Goal: Task Accomplishment & Management: Use online tool/utility

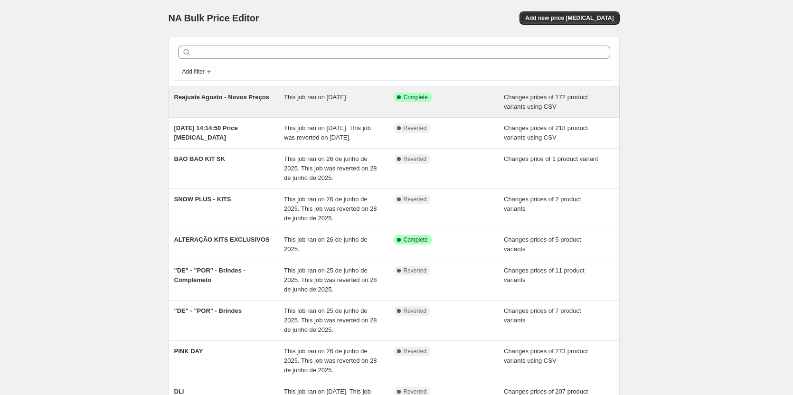
click at [291, 101] on span "This job ran on [DATE]." at bounding box center [316, 97] width 64 height 7
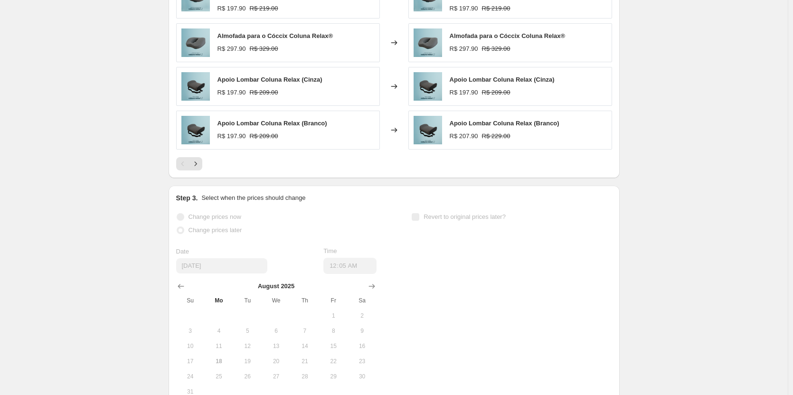
scroll to position [475, 0]
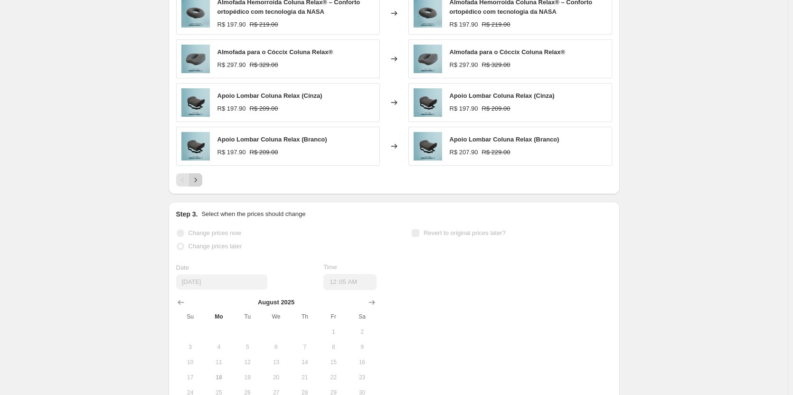
click at [200, 180] on icon "Next" at bounding box center [196, 180] width 10 height 10
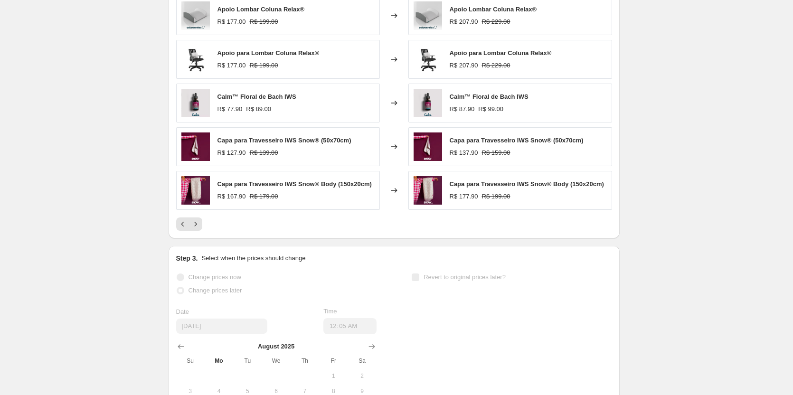
scroll to position [380, 0]
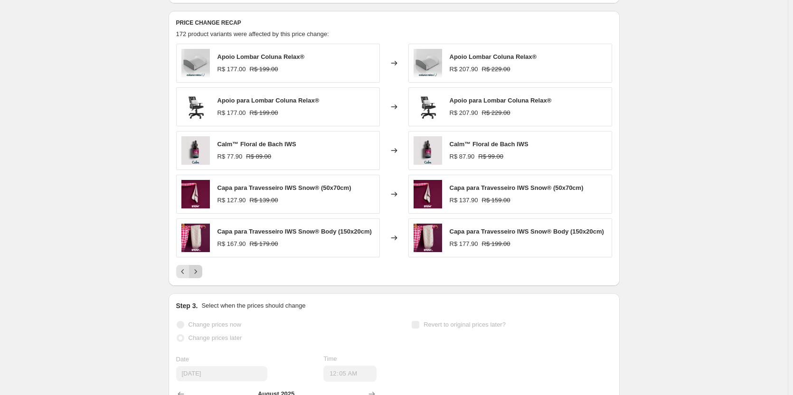
click at [200, 272] on icon "Next" at bounding box center [196, 272] width 10 height 10
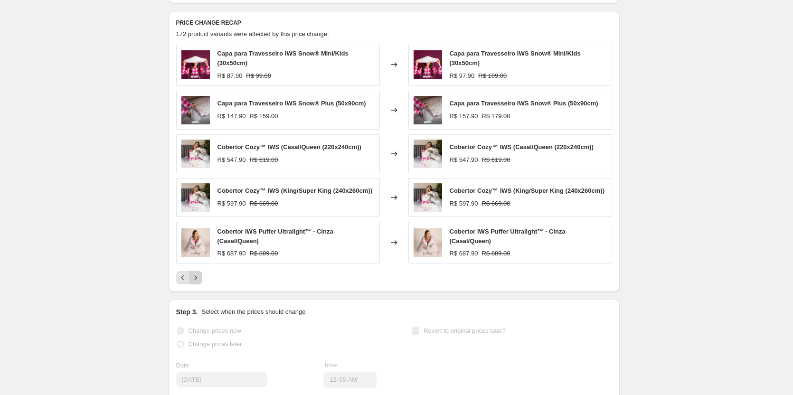
click at [200, 272] on button "Next" at bounding box center [195, 277] width 13 height 13
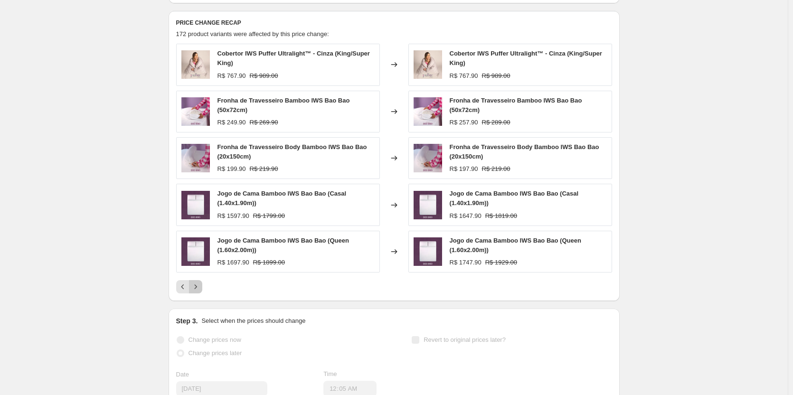
click at [198, 291] on icon "Next" at bounding box center [196, 287] width 10 height 10
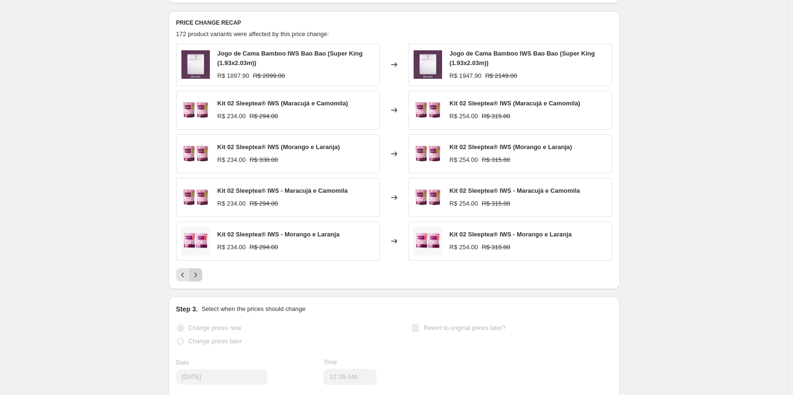
click at [199, 278] on icon "Next" at bounding box center [196, 275] width 10 height 10
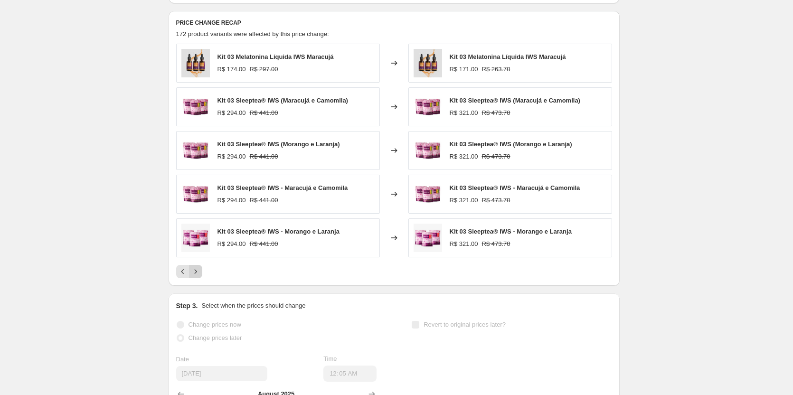
click at [199, 278] on button "Next" at bounding box center [195, 271] width 13 height 13
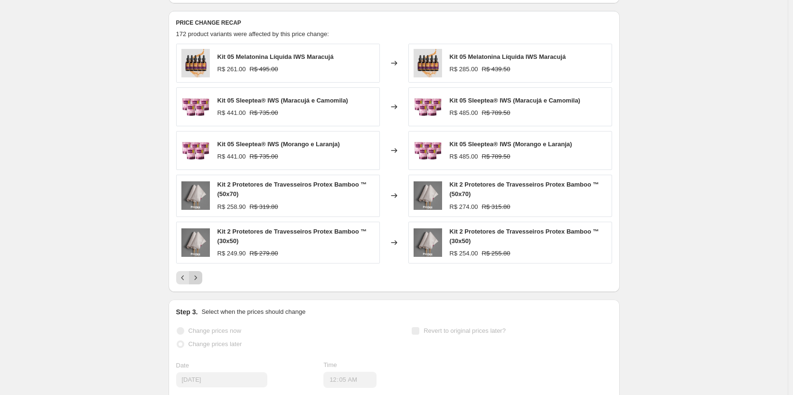
click at [199, 278] on icon "Next" at bounding box center [196, 278] width 10 height 10
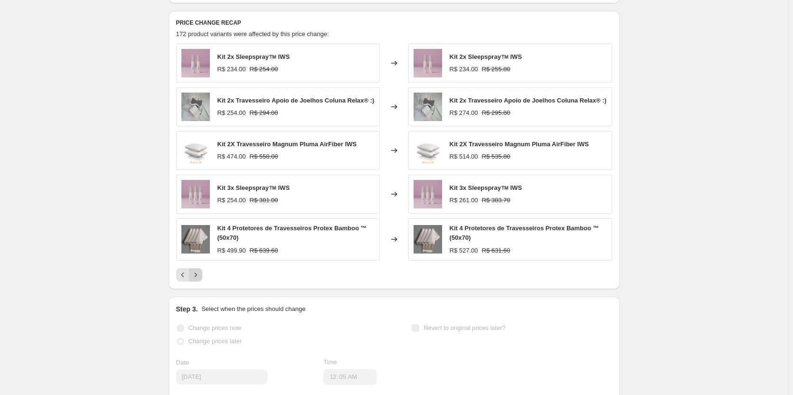
click at [199, 278] on icon "Next" at bounding box center [196, 275] width 10 height 10
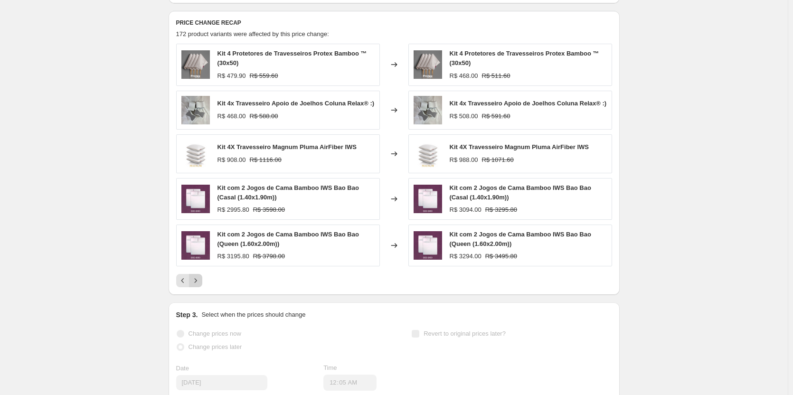
click at [200, 278] on icon "Next" at bounding box center [196, 281] width 10 height 10
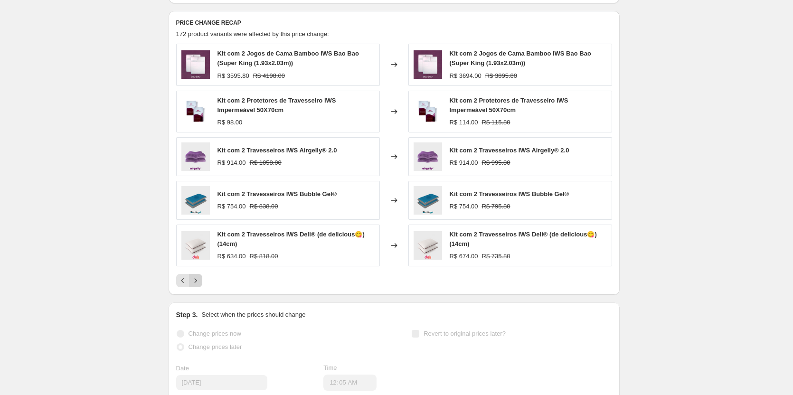
click at [200, 283] on icon "Next" at bounding box center [196, 281] width 10 height 10
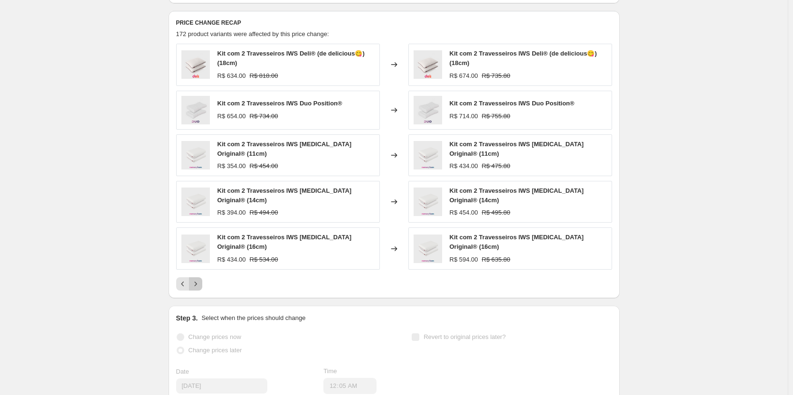
click at [200, 283] on icon "Next" at bounding box center [196, 284] width 10 height 10
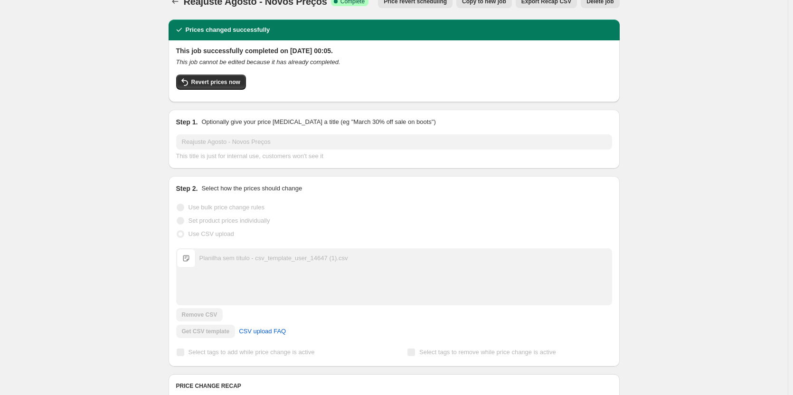
scroll to position [0, 0]
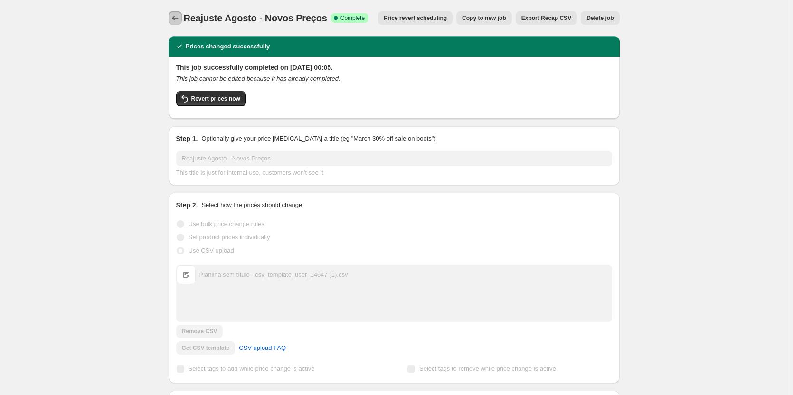
click at [180, 18] on icon "Price change jobs" at bounding box center [176, 18] width 10 height 10
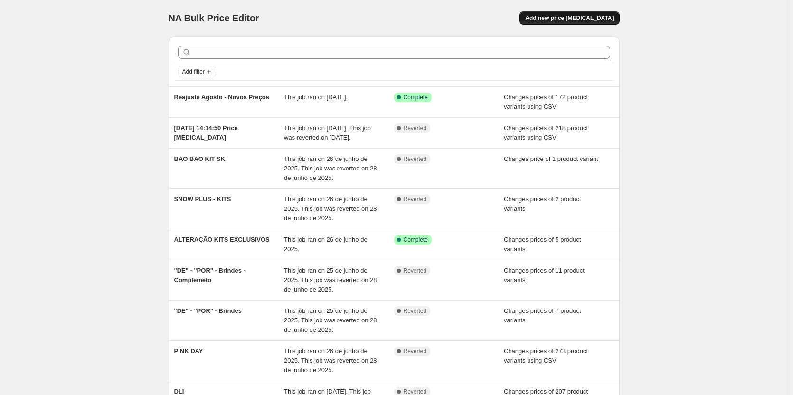
click at [571, 21] on span "Add new price [MEDICAL_DATA]" at bounding box center [569, 18] width 88 height 8
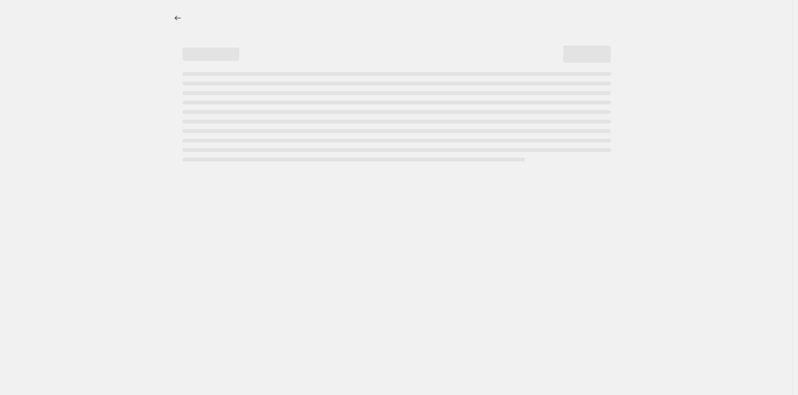
select select "percentage"
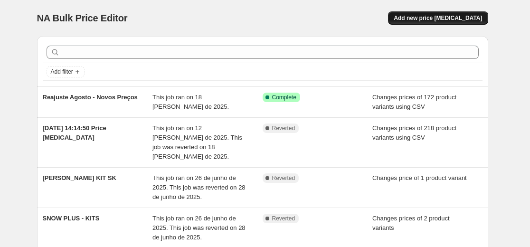
click at [437, 13] on button "Add new price [MEDICAL_DATA]" at bounding box center [438, 17] width 100 height 13
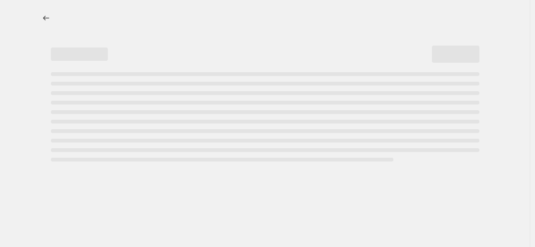
select select "percentage"
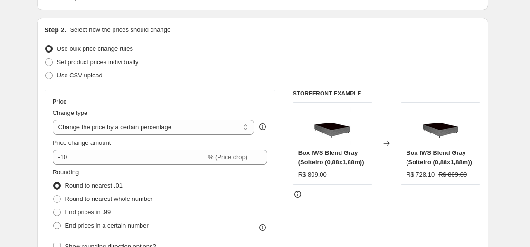
scroll to position [95, 0]
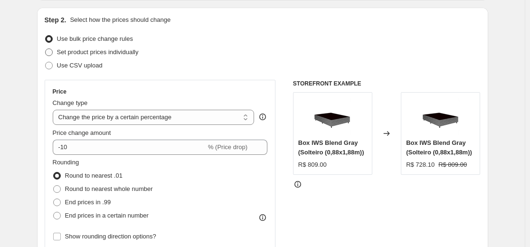
click at [129, 54] on span "Set product prices individually" at bounding box center [98, 51] width 82 height 7
click at [46, 49] on input "Set product prices individually" at bounding box center [45, 48] width 0 height 0
radio input "true"
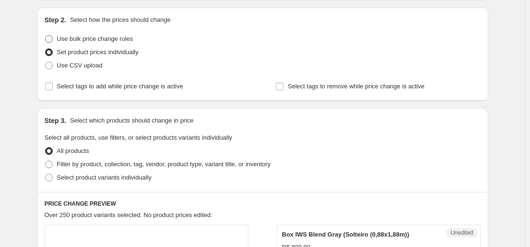
click at [81, 38] on span "Use bulk price change rules" at bounding box center [95, 38] width 76 height 7
click at [46, 36] on input "Use bulk price change rules" at bounding box center [45, 35] width 0 height 0
radio input "true"
select select "percentage"
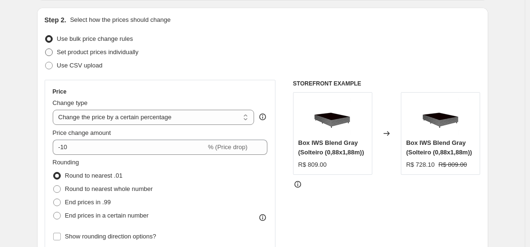
click at [74, 55] on span "Set product prices individually" at bounding box center [98, 51] width 82 height 7
click at [46, 49] on input "Set product prices individually" at bounding box center [45, 48] width 0 height 0
radio input "true"
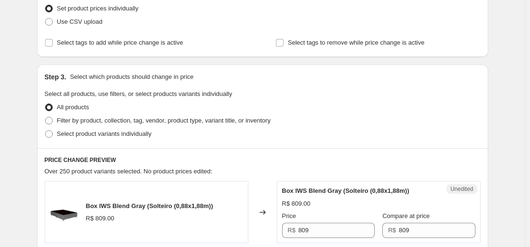
scroll to position [190, 0]
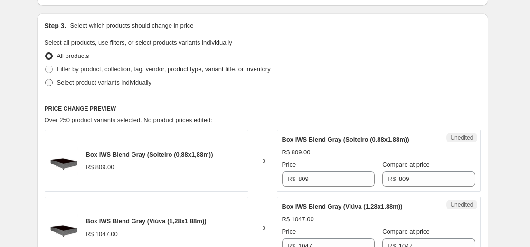
click at [85, 84] on span "Select product variants individually" at bounding box center [104, 82] width 95 height 7
click at [46, 79] on input "Select product variants individually" at bounding box center [45, 79] width 0 height 0
radio input "true"
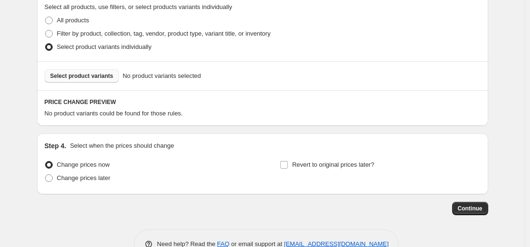
scroll to position [204, 0]
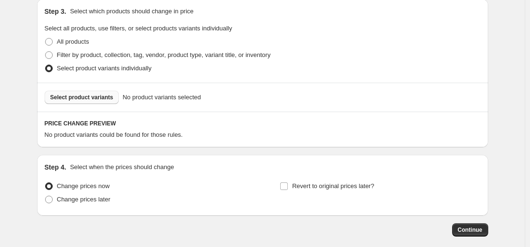
click at [81, 97] on span "Select product variants" at bounding box center [81, 98] width 63 height 8
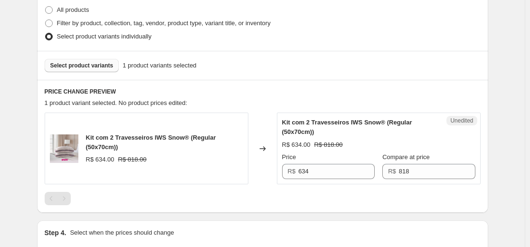
scroll to position [252, 0]
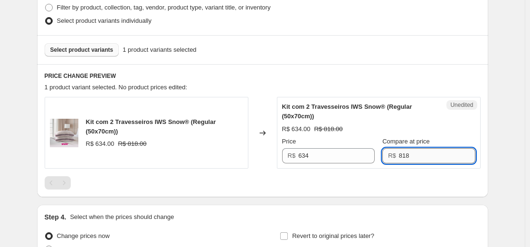
click at [426, 155] on input "818" at bounding box center [437, 155] width 76 height 15
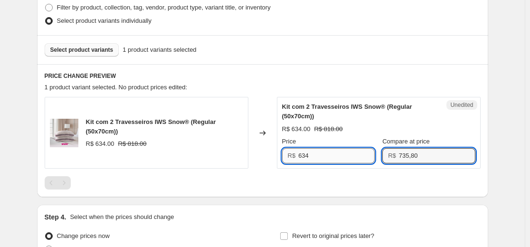
type input "818"
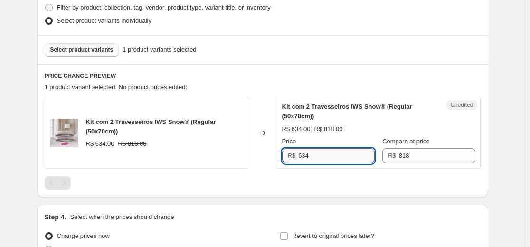
click at [359, 156] on input "634" at bounding box center [336, 155] width 76 height 15
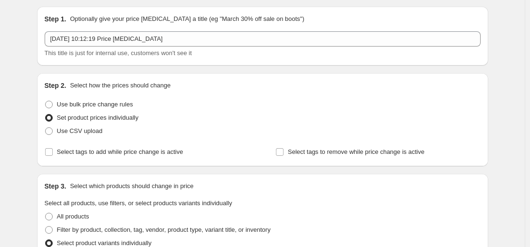
scroll to position [0, 0]
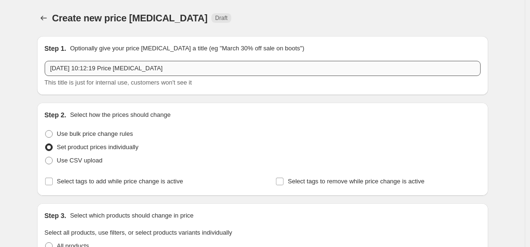
type input "674"
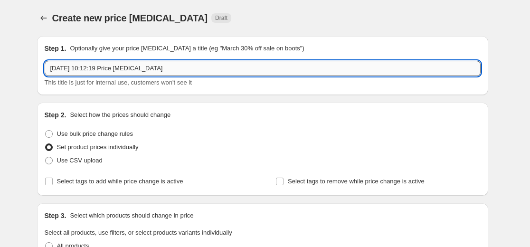
click at [172, 67] on input "[DATE] 10:12:19 Price [MEDICAL_DATA]" at bounding box center [263, 68] width 436 height 15
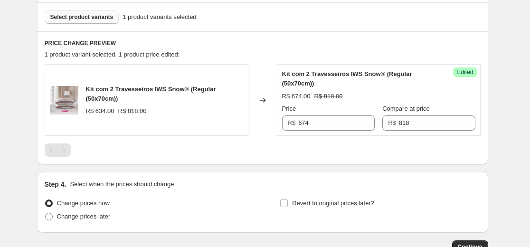
scroll to position [285, 0]
type input "Correções Reajuste"
click at [82, 13] on button "Select product variants" at bounding box center [82, 16] width 75 height 13
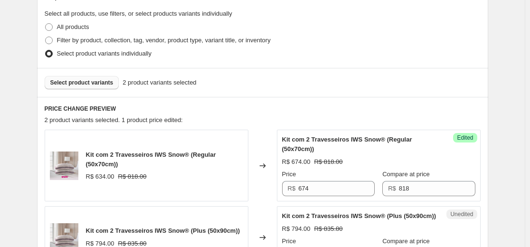
scroll to position [236, 0]
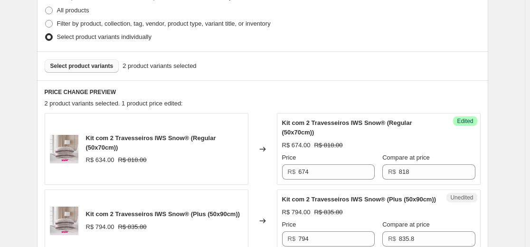
click at [71, 69] on span "Select product variants" at bounding box center [81, 66] width 63 height 8
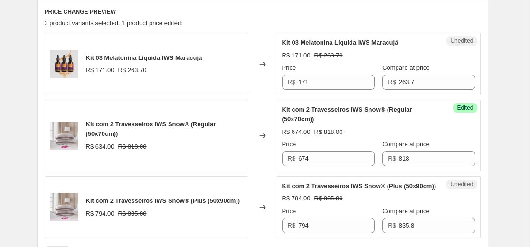
scroll to position [331, 0]
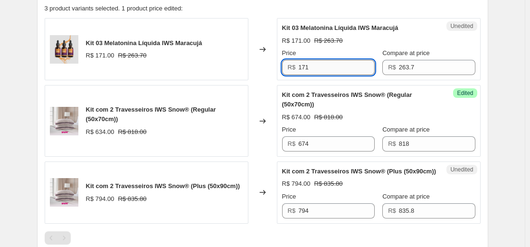
click at [328, 67] on input "171" at bounding box center [336, 67] width 76 height 15
click at [263, 94] on div "Changed to" at bounding box center [262, 121] width 29 height 72
click at [334, 65] on input "171" at bounding box center [336, 67] width 76 height 15
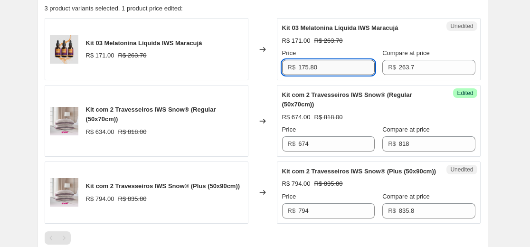
type input "175.80"
click at [488, 133] on div "PRICE CHANGE PREVIEW 3 product variants selected. 1 product price edited: Kit 0…" at bounding box center [262, 118] width 451 height 267
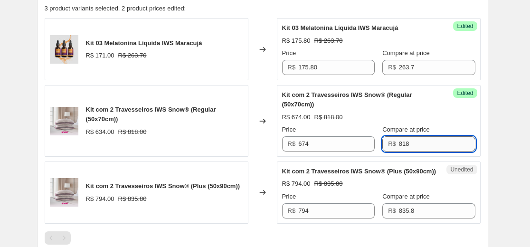
click at [409, 148] on input "818" at bounding box center [437, 143] width 76 height 15
type input "735.80"
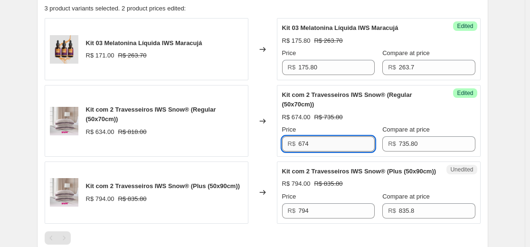
click at [355, 144] on input "674" at bounding box center [336, 143] width 76 height 15
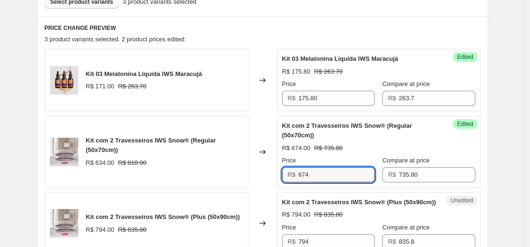
scroll to position [283, 0]
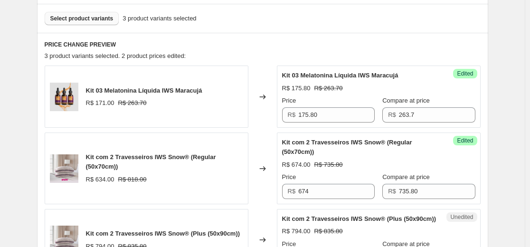
click at [85, 22] on button "Select product variants" at bounding box center [82, 18] width 75 height 13
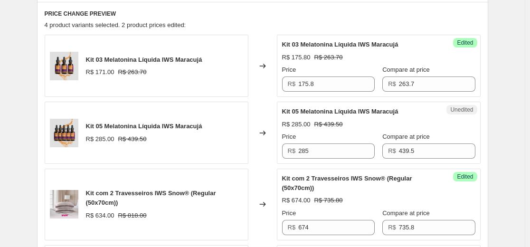
scroll to position [331, 0]
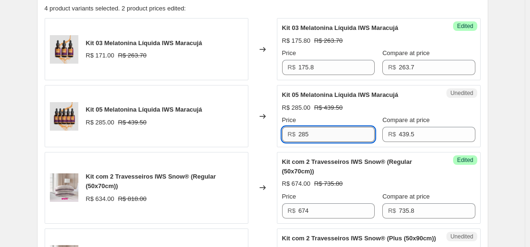
click at [301, 138] on input "285" at bounding box center [336, 134] width 76 height 15
type input "263.70"
click at [510, 120] on div "Create new price [MEDICAL_DATA]. This page is ready Create new price [MEDICAL_D…" at bounding box center [262, 67] width 525 height 797
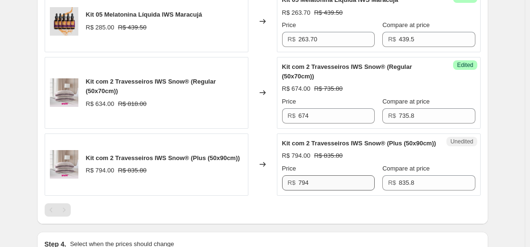
scroll to position [560, 0]
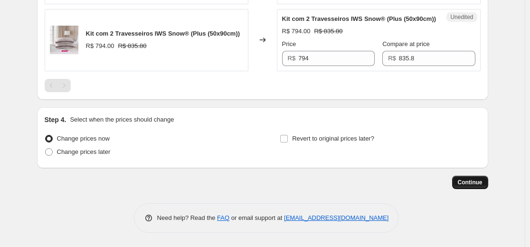
click at [467, 183] on span "Continue" at bounding box center [470, 183] width 25 height 8
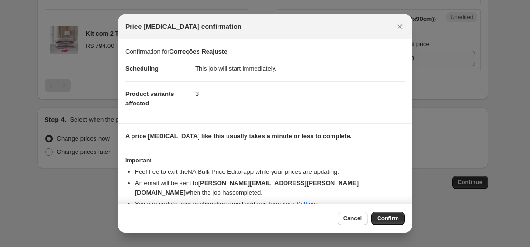
click at [394, 210] on div "Cancel Confirm" at bounding box center [265, 218] width 295 height 29
click at [387, 216] on span "Confirm" at bounding box center [388, 219] width 22 height 8
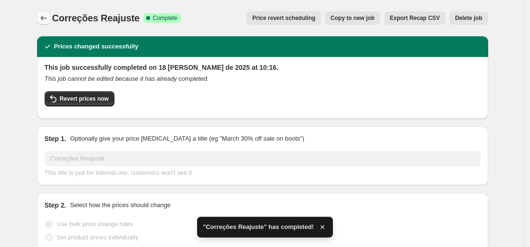
click at [42, 16] on icon "Price change jobs" at bounding box center [44, 18] width 10 height 10
